Goal: Task Accomplishment & Management: Manage account settings

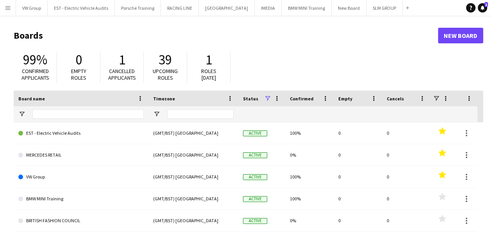
click at [9, 5] on app-icon "Menu" at bounding box center [8, 8] width 6 height 6
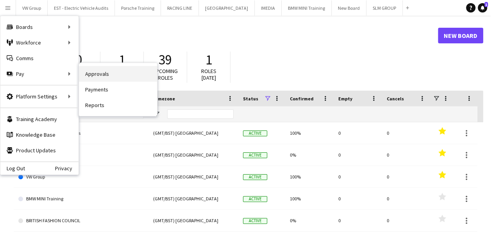
click at [106, 78] on link "Approvals" at bounding box center [118, 74] width 78 height 16
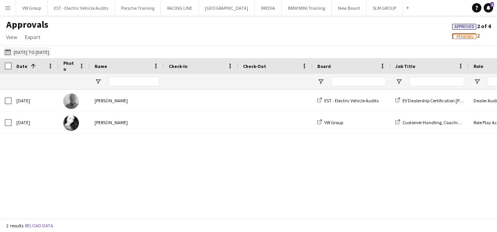
click at [51, 53] on button "[DATE] to [DATE] [DATE] to [DATE]" at bounding box center [27, 51] width 48 height 9
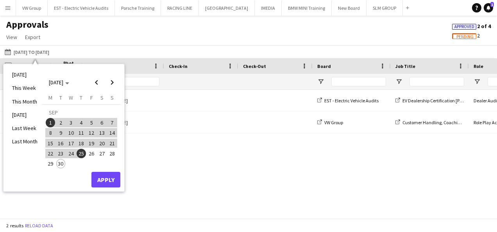
click at [50, 122] on span "1" at bounding box center [50, 122] width 9 height 9
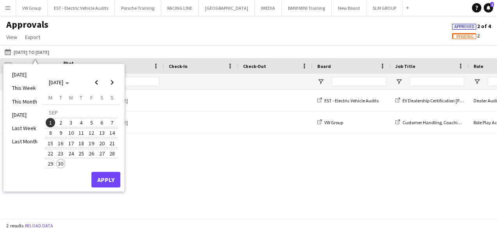
click at [51, 165] on span "29" at bounding box center [50, 163] width 9 height 9
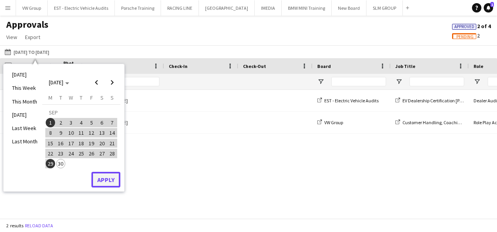
click at [107, 184] on button "Apply" at bounding box center [105, 180] width 29 height 16
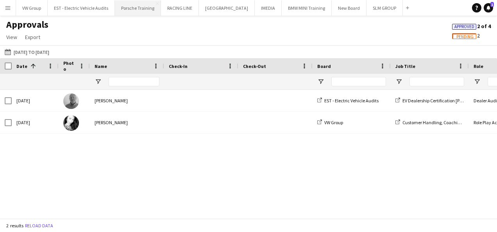
click at [125, 10] on button "Porsche Training Close" at bounding box center [138, 7] width 46 height 15
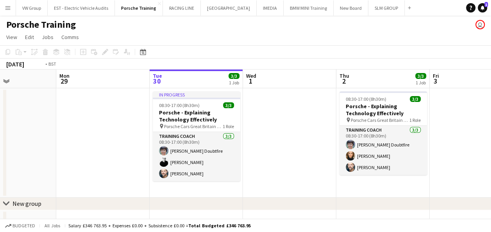
drag, startPoint x: 61, startPoint y: 134, endPoint x: 301, endPoint y: 119, distance: 240.9
click at [292, 118] on app-calendar-viewport "Sat 27 Sun 28 Mon 29 Tue 30 3/3 1 Job Wed 1 Thu 2 3/3 1 Job Fri 3 Sat 4 Sun 5 M…" at bounding box center [245, 170] width 491 height 200
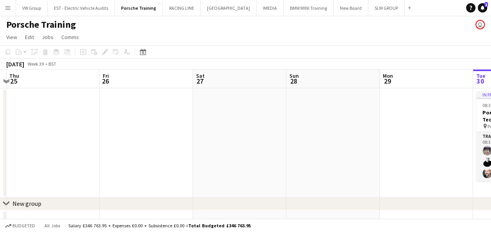
drag, startPoint x: 236, startPoint y: 112, endPoint x: 320, endPoint y: 107, distance: 83.8
click at [308, 107] on app-calendar-viewport "Tue 23 Wed 24 Thu 25 Fri 26 Sat 27 Sun 28 Mon 29 Tue 30 3/3 1 Job Wed 1 Thu 2 3…" at bounding box center [245, 170] width 491 height 200
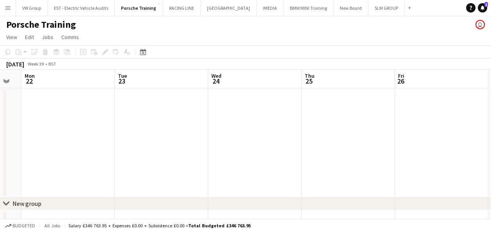
drag, startPoint x: 227, startPoint y: 125, endPoint x: 274, endPoint y: 125, distance: 46.5
click at [274, 124] on app-calendar-viewport "Sat 20 Sun 21 Mon 22 Tue 23 Wed 24 Thu 25 Fri 26 Sat 27 Sun 28 Mon 29 Tue 30 3/…" at bounding box center [245, 170] width 491 height 200
drag, startPoint x: 197, startPoint y: 118, endPoint x: 253, endPoint y: 123, distance: 55.3
click at [252, 122] on app-calendar-viewport "Fri 19 Sat 20 Sun 21 Mon 22 Tue 23 Wed 24 Thu 25 Fri 26 Sat 27 Sun 28 Mon 29" at bounding box center [245, 170] width 491 height 200
drag, startPoint x: 28, startPoint y: 150, endPoint x: 222, endPoint y: 147, distance: 193.9
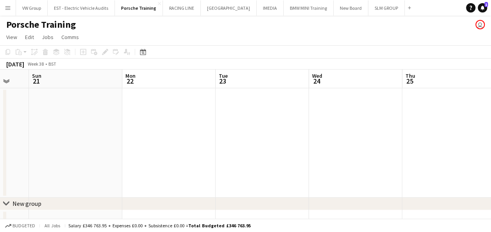
click at [217, 145] on app-calendar-viewport "Fri 19 3/3 1 Job Sat 20 Sun 21 Mon 22 Tue 23 Wed 24 Thu 25 Fri 26 Sat 27 Sun 28…" at bounding box center [245, 170] width 491 height 200
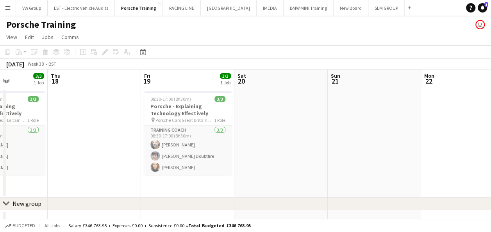
drag, startPoint x: 205, startPoint y: 146, endPoint x: 116, endPoint y: 164, distance: 90.5
click at [117, 164] on app-calendar-viewport "Mon 15 Tue 16 Wed 17 3/3 1 Job Thu 18 Fri 19 3/3 1 Job Sat 20 Sun 21 Mon 22 Tue…" at bounding box center [245, 170] width 491 height 200
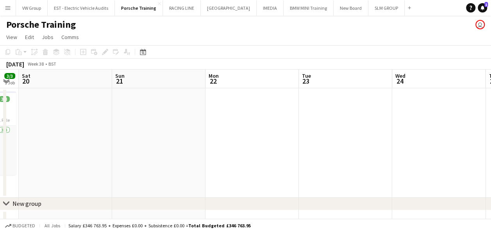
drag, startPoint x: 109, startPoint y: 165, endPoint x: 105, endPoint y: 163, distance: 4.4
click at [106, 165] on app-calendar-viewport "Wed 17 3/3 1 Job Thu 18 Fri 19 3/3 1 Job Sat 20 Sun 21 Mon 22 Tue 23 Wed 24 Thu…" at bounding box center [245, 170] width 491 height 200
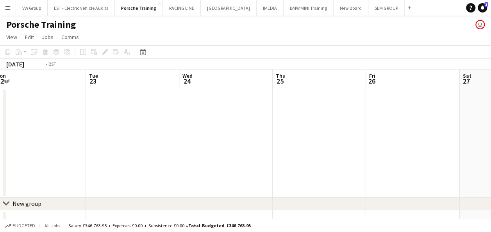
drag, startPoint x: 111, startPoint y: 172, endPoint x: 81, endPoint y: 172, distance: 30.5
click at [80, 173] on app-calendar-viewport "Fri 19 3/3 1 Job Sat 20 Sun 21 Mon 22 Tue 23 Wed 24 Thu 25 Fri 26 Sat 27 Sun 28…" at bounding box center [245, 170] width 491 height 200
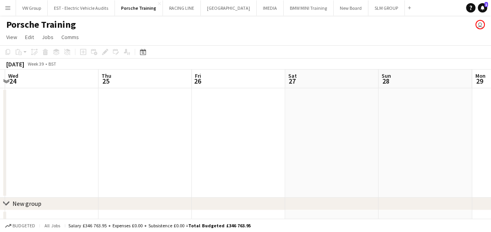
drag, startPoint x: 156, startPoint y: 145, endPoint x: 156, endPoint y: 140, distance: 4.4
click at [154, 144] on app-calendar-viewport "Sun 21 Mon 22 Tue 23 Wed 24 Thu 25 Fri 26 Sat 27 Sun 28 Mon 29 Tue 30 3/3 1 Job…" at bounding box center [245, 170] width 491 height 200
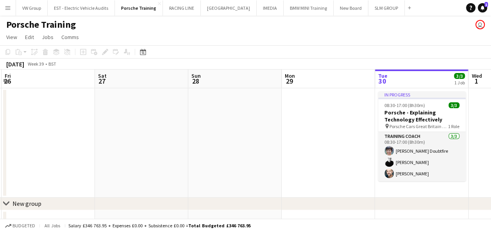
drag, startPoint x: 296, startPoint y: 153, endPoint x: 133, endPoint y: 184, distance: 165.9
click at [58, 209] on div "chevron-right New group chevron-right New group Tue 23 Wed 24 Thu 25 Fri 26 Sat…" at bounding box center [245, 170] width 491 height 200
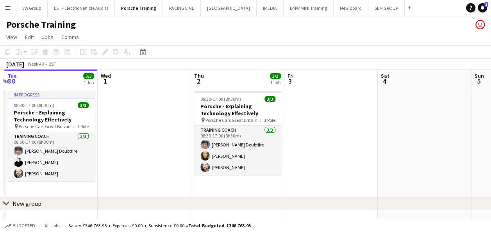
drag, startPoint x: 288, startPoint y: 164, endPoint x: 123, endPoint y: 182, distance: 166.7
click at [124, 184] on app-calendar-viewport "Sat 27 Sun 28 Mon 29 Tue 30 3/3 1 Job Wed 1 Thu 2 3/3 1 Job Fri 3 Sat 4 Sun 5 M…" at bounding box center [245, 170] width 491 height 200
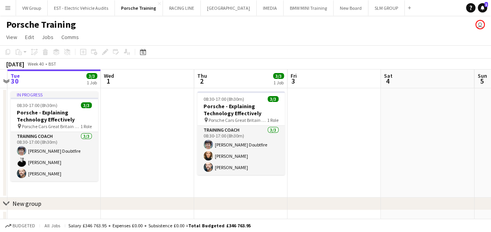
click at [8, 7] on app-icon "Menu" at bounding box center [8, 8] width 6 height 6
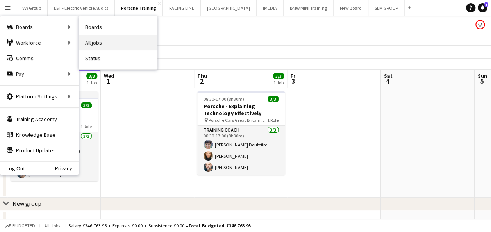
click at [96, 42] on link "All jobs" at bounding box center [118, 43] width 78 height 16
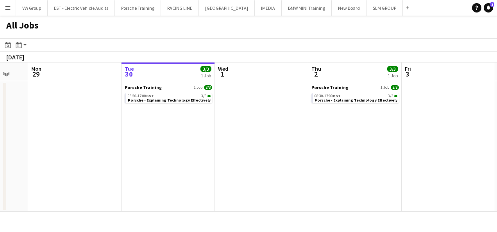
drag, startPoint x: 93, startPoint y: 164, endPoint x: 246, endPoint y: 130, distance: 156.6
click at [245, 130] on app-calendar-viewport "Sat 27 Sun 28 Mon 29 Tue 30 3/3 1 Job Wed 1 Thu 2 3/3 1 Job Fri 3 Sat 4 Sun 5 M…" at bounding box center [248, 137] width 497 height 149
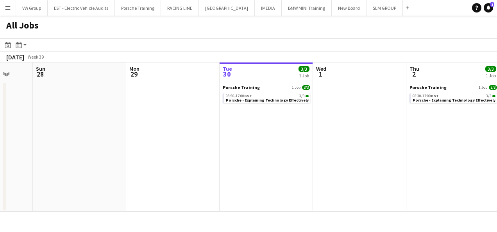
click at [277, 119] on app-all-jobs "All Jobs Date picker [DATE] [DATE] [DATE] M [DATE] T [DATE] W [DATE] T [DATE] F…" at bounding box center [248, 114] width 497 height 196
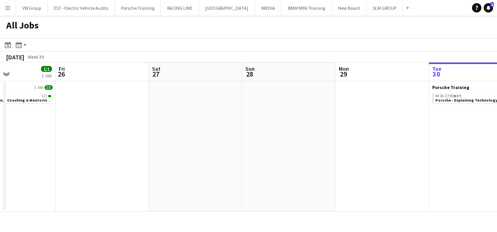
drag, startPoint x: 159, startPoint y: 124, endPoint x: 204, endPoint y: 122, distance: 45.0
click at [200, 122] on app-calendar-viewport "Tue 23 Wed 24 Thu 25 1/1 1 Job Fri 26 Sat 27 Sun 28 Mon 29 Tue 30 3/3 1 Job Wed…" at bounding box center [248, 137] width 497 height 149
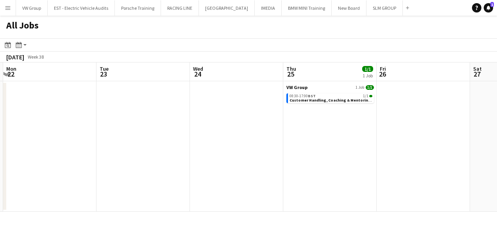
click at [275, 142] on app-all-jobs "All Jobs Date picker [DATE] [DATE] [DATE] M [DATE] T [DATE] W [DATE] T [DATE] F…" at bounding box center [248, 114] width 497 height 196
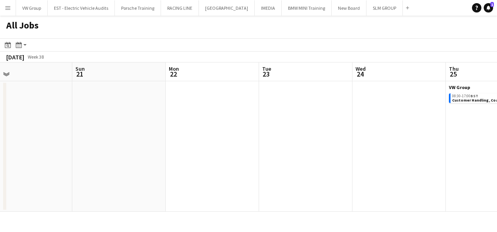
drag, startPoint x: 235, startPoint y: 137, endPoint x: 214, endPoint y: 139, distance: 20.8
click at [254, 136] on app-calendar-viewport "Thu 18 Fri 19 3/3 1 Job Sat 20 Sun 21 Mon 22 Tue 23 Wed 24 Thu 25 1/1 1 Job Fri…" at bounding box center [248, 137] width 497 height 149
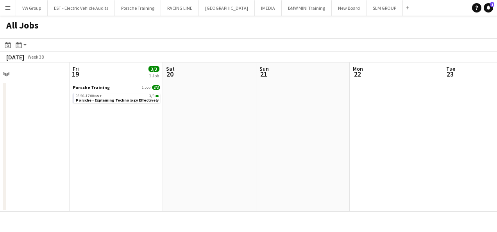
drag, startPoint x: 174, startPoint y: 143, endPoint x: 232, endPoint y: 136, distance: 58.3
click at [222, 136] on app-calendar-viewport "Tue 16 1/1 1 Job Wed 17 3/3 1 Job Thu 18 Fri 19 3/3 1 Job Sat 20 Sun 21 Mon 22 …" at bounding box center [248, 137] width 497 height 149
